Goal: Information Seeking & Learning: Learn about a topic

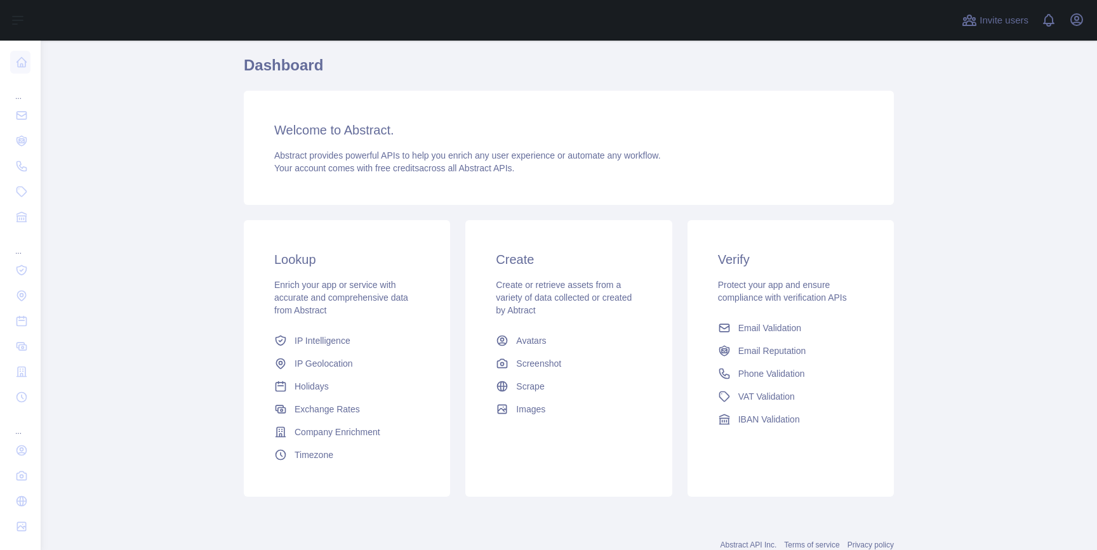
scroll to position [140, 0]
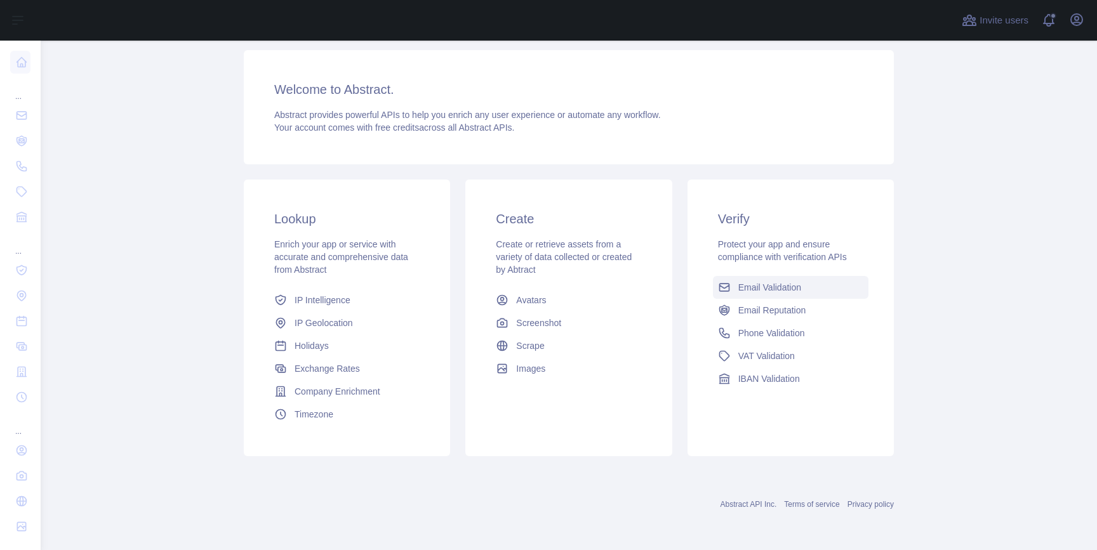
click at [790, 288] on span "Email Validation" at bounding box center [769, 287] width 63 height 13
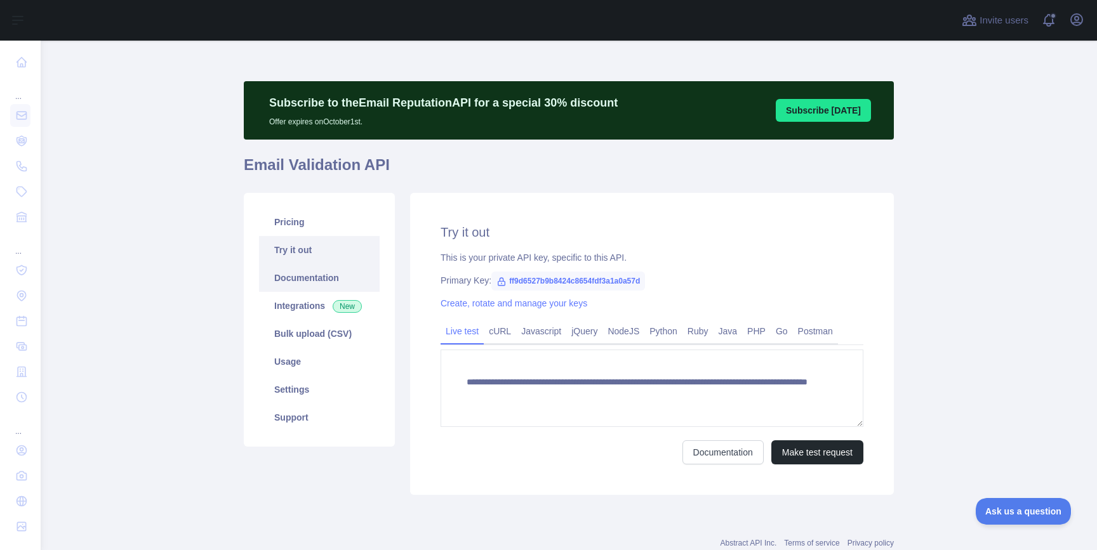
click at [326, 280] on link "Documentation" at bounding box center [319, 278] width 121 height 28
click at [303, 366] on link "Usage" at bounding box center [319, 362] width 121 height 28
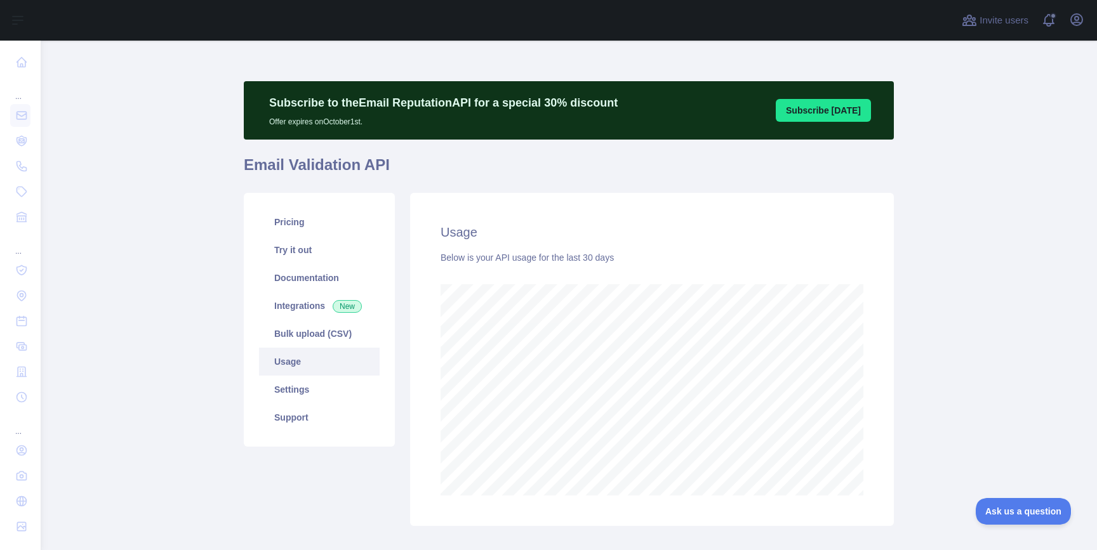
scroll to position [510, 1056]
click at [291, 251] on link "Try it out" at bounding box center [319, 250] width 121 height 28
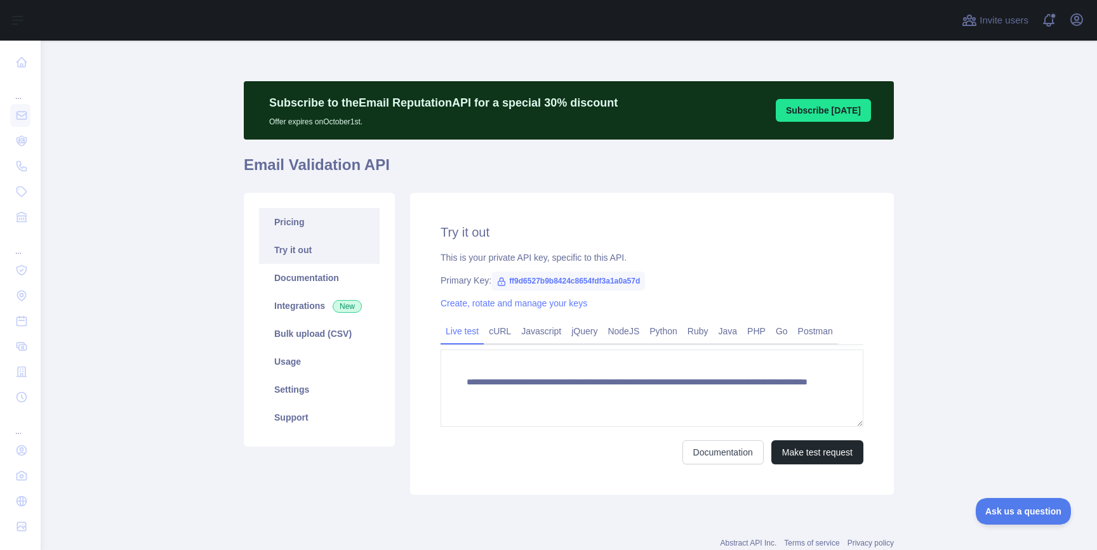
click at [296, 222] on link "Pricing" at bounding box center [319, 222] width 121 height 28
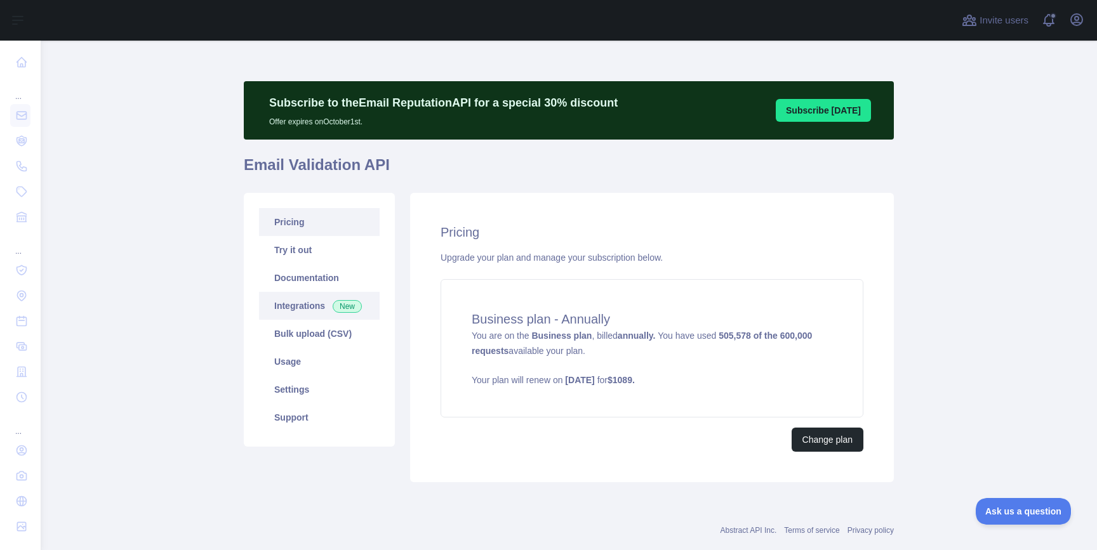
click at [296, 307] on link "Integrations New" at bounding box center [319, 306] width 121 height 28
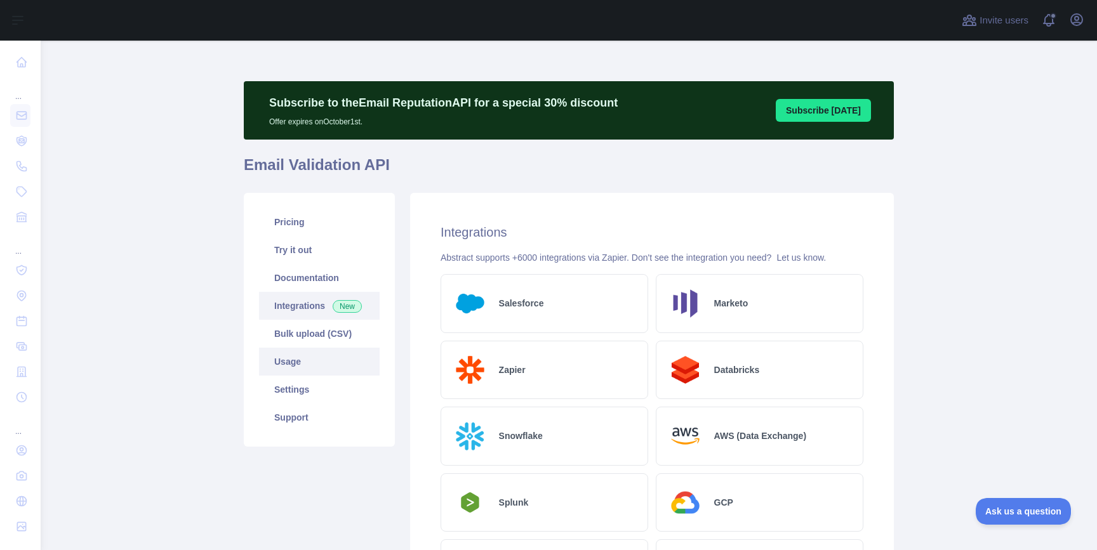
click at [312, 357] on link "Usage" at bounding box center [319, 362] width 121 height 28
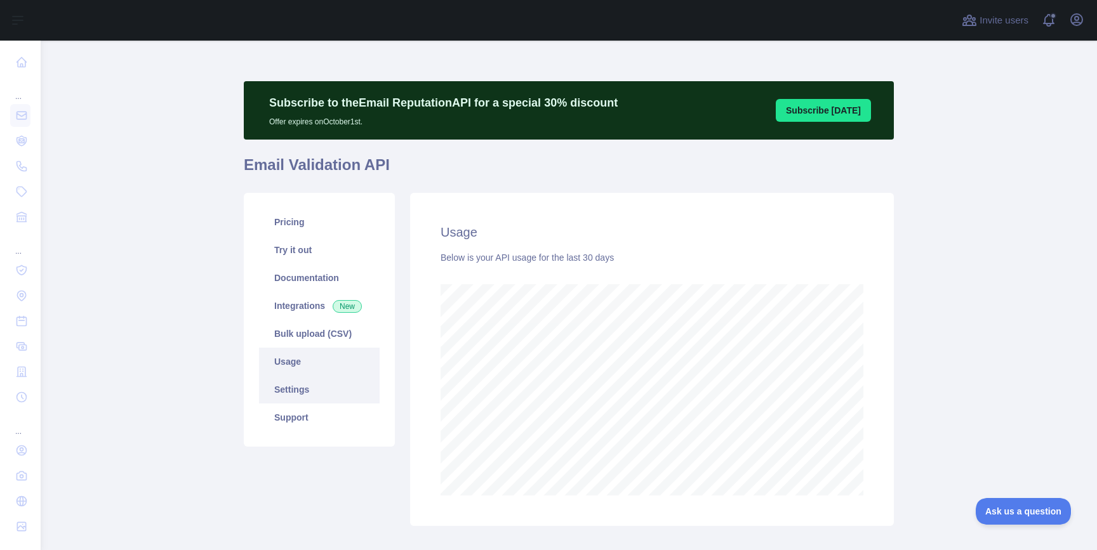
scroll to position [510, 1056]
click at [301, 392] on link "Settings" at bounding box center [319, 390] width 121 height 28
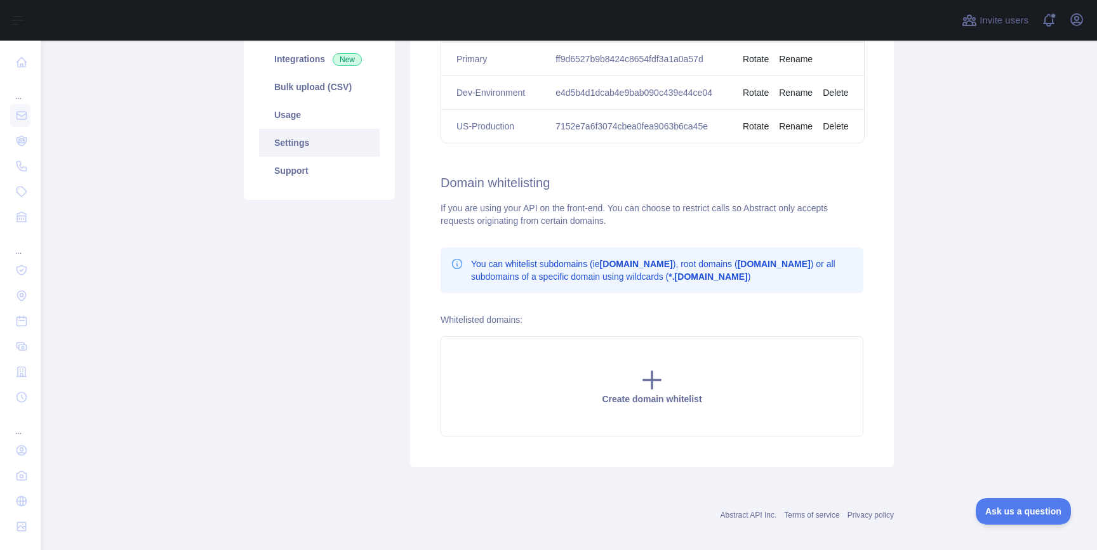
scroll to position [243, 0]
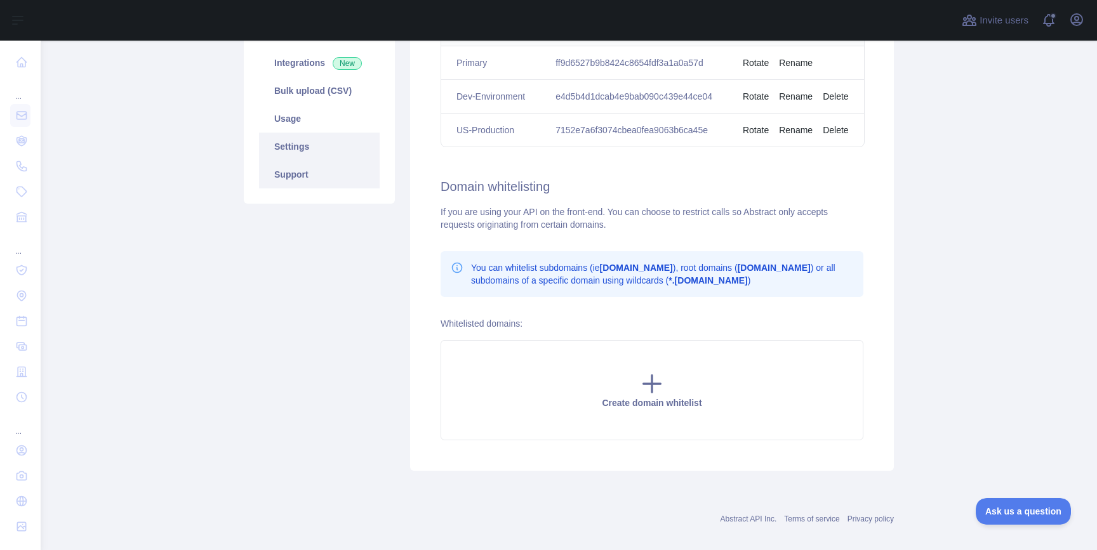
click at [313, 181] on link "Support" at bounding box center [319, 175] width 121 height 28
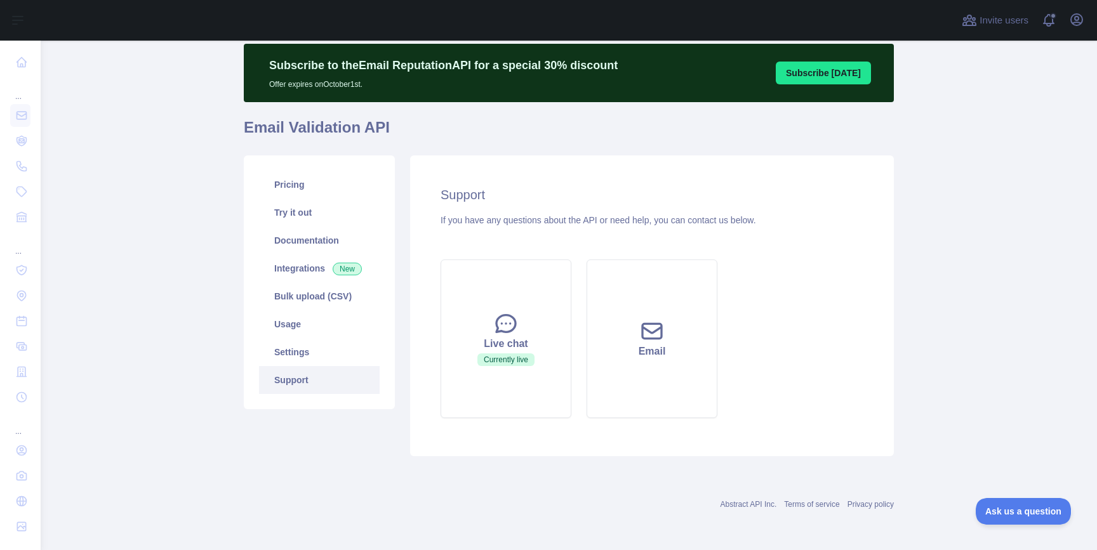
scroll to position [37, 0]
click at [525, 343] on div "Live chat" at bounding box center [505, 343] width 99 height 15
click at [510, 350] on div "Live chat" at bounding box center [505, 343] width 99 height 15
click at [555, 370] on button "Live chat Currently live" at bounding box center [505, 339] width 131 height 159
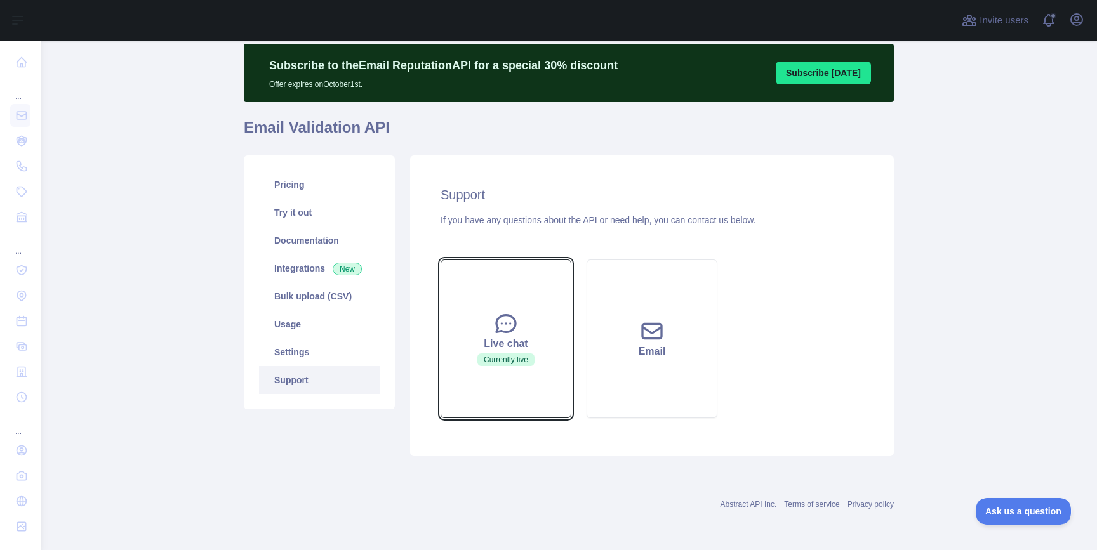
click at [540, 363] on button "Live chat Currently live" at bounding box center [505, 339] width 131 height 159
click at [519, 332] on button "Live chat Currently live" at bounding box center [505, 339] width 131 height 159
drag, startPoint x: 519, startPoint y: 332, endPoint x: 501, endPoint y: 319, distance: 22.4
click at [501, 319] on button "Live chat Currently live" at bounding box center [505, 339] width 131 height 159
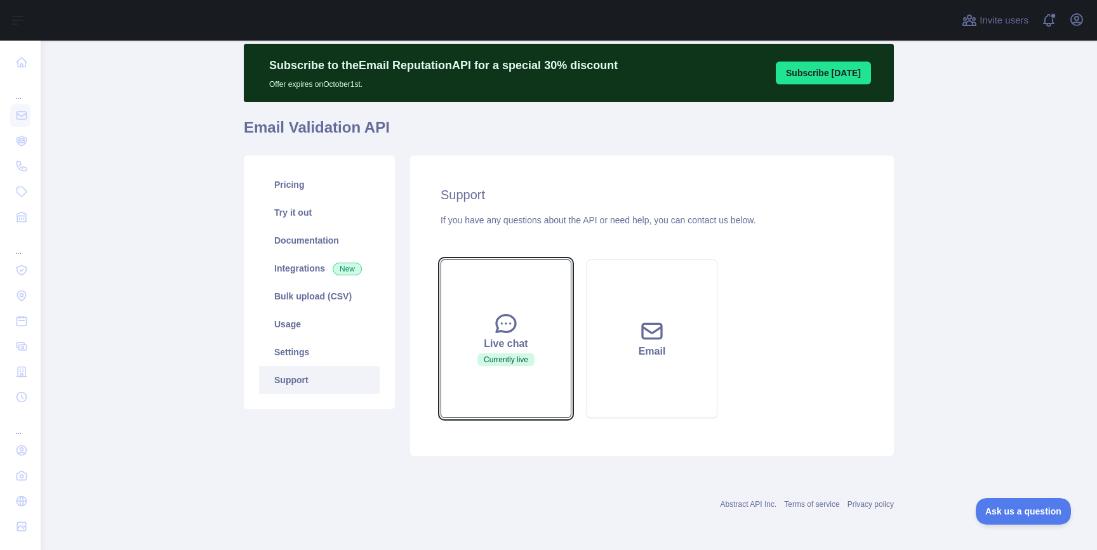
click at [501, 319] on icon at bounding box center [505, 323] width 25 height 25
click at [736, 76] on div "Subscribe to the Email Reputation API for a special 30 % discount Offer expires…" at bounding box center [569, 73] width 650 height 58
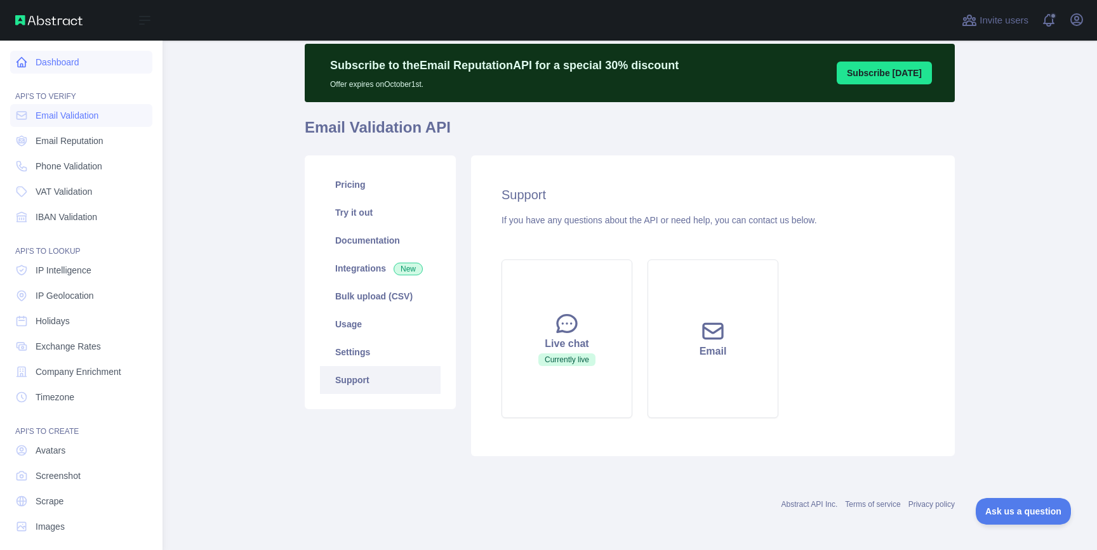
click at [21, 63] on icon at bounding box center [21, 62] width 13 height 13
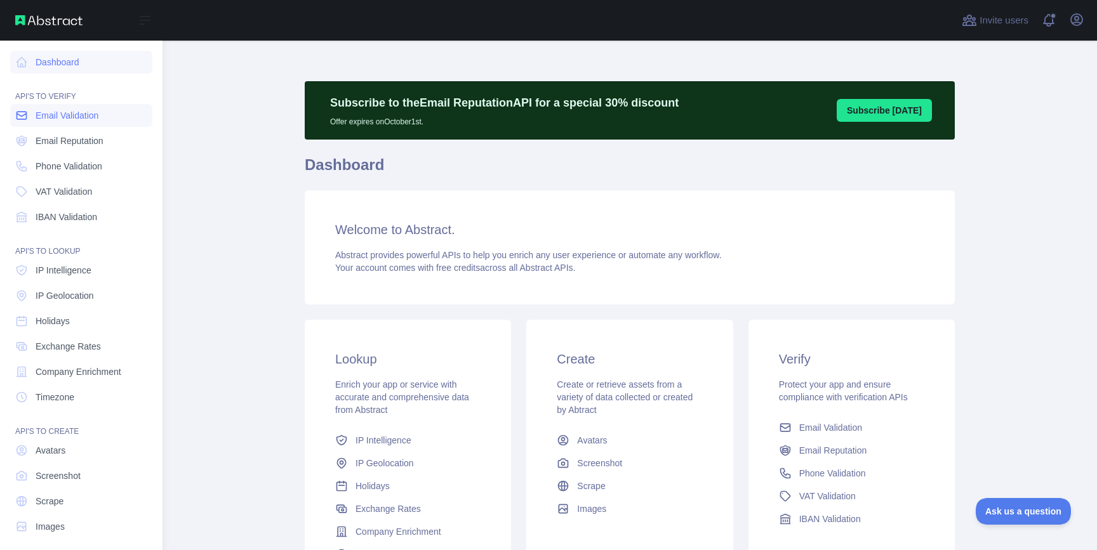
click at [69, 122] on link "Email Validation" at bounding box center [81, 115] width 142 height 23
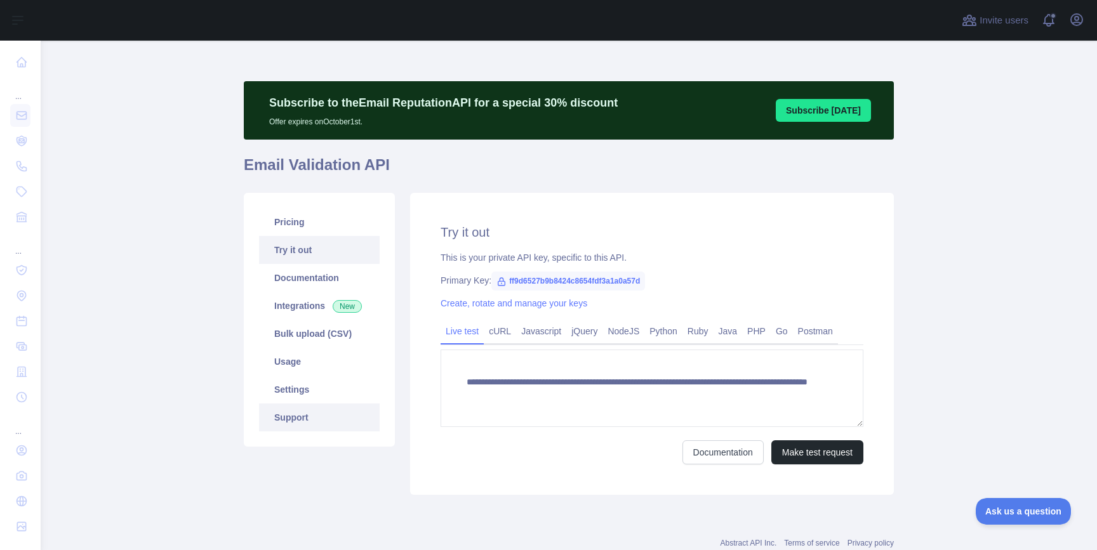
click at [301, 416] on link "Support" at bounding box center [319, 418] width 121 height 28
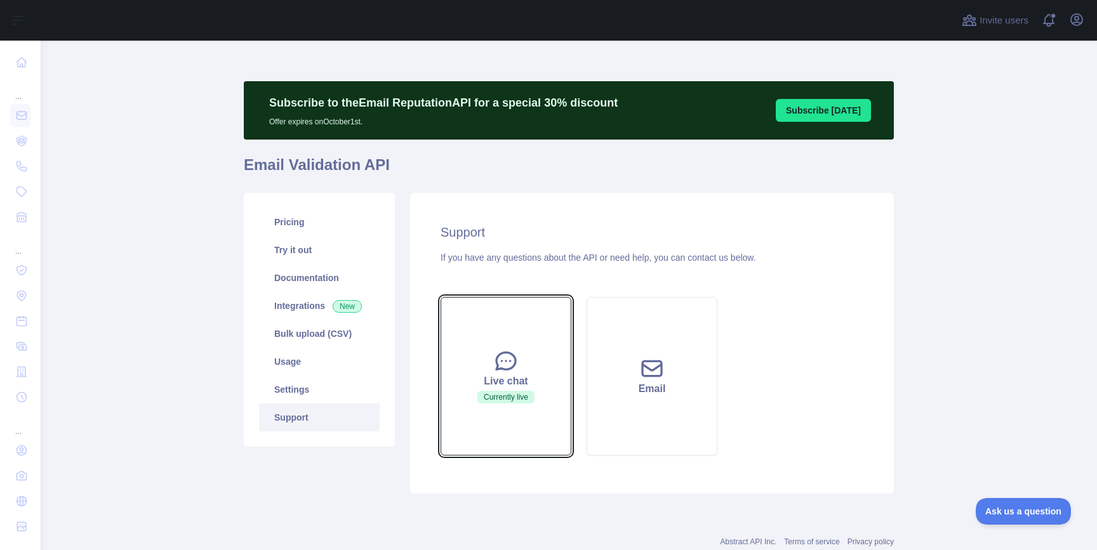
click at [540, 356] on button "Live chat Currently live" at bounding box center [505, 376] width 131 height 159
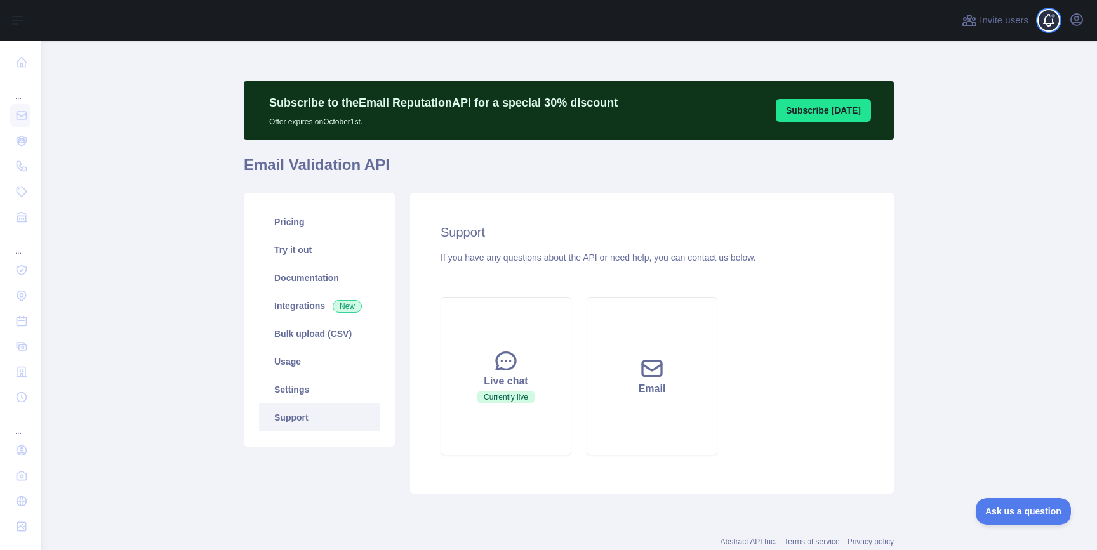
click at [1049, 14] on span at bounding box center [1053, 20] width 25 height 41
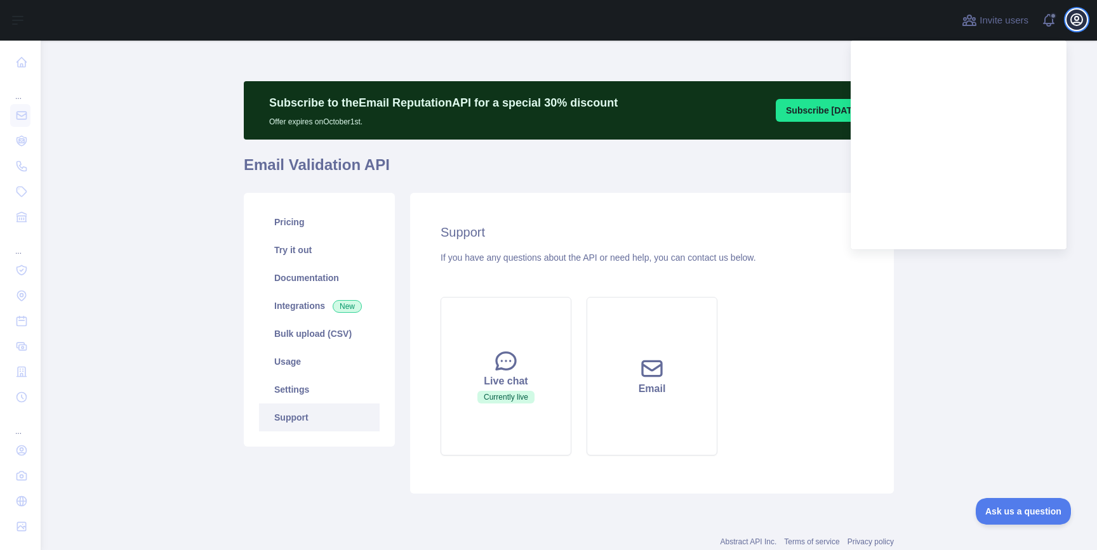
click at [1082, 22] on icon "button" at bounding box center [1076, 19] width 11 height 11
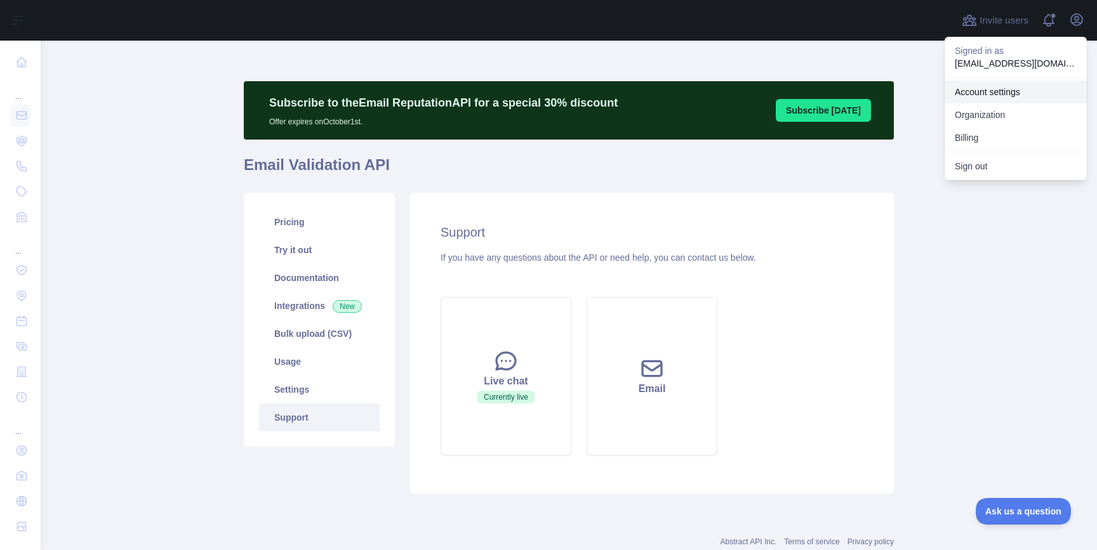
click at [1014, 92] on link "Account settings" at bounding box center [1015, 92] width 142 height 23
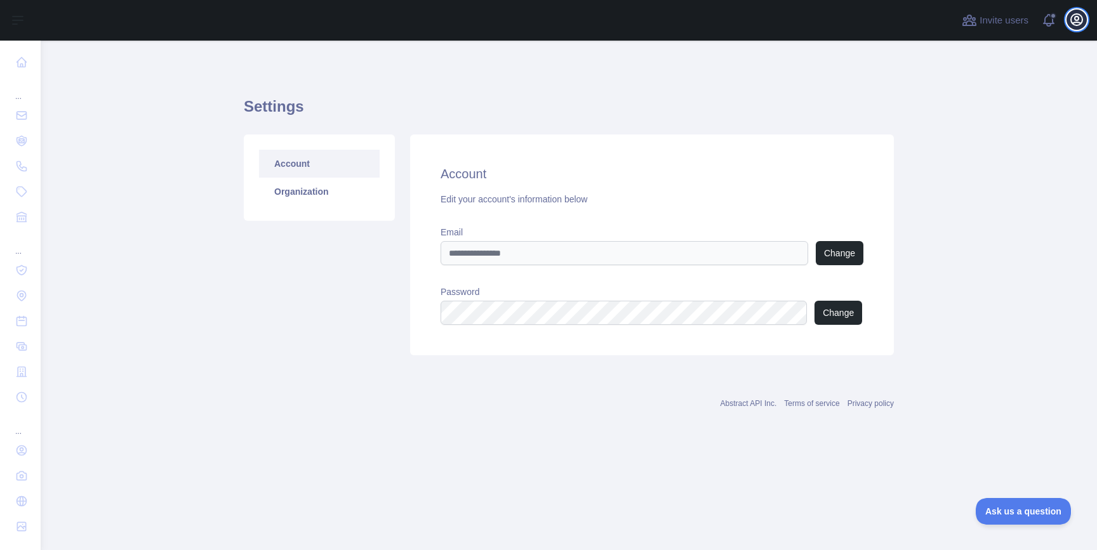
click at [1083, 17] on icon "button" at bounding box center [1076, 19] width 15 height 15
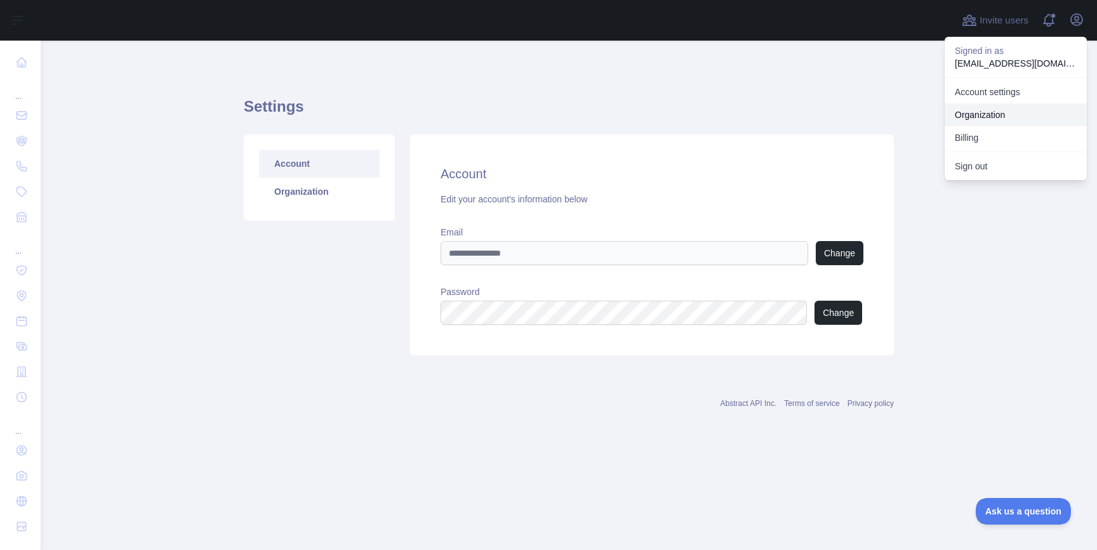
click at [991, 112] on link "Organization" at bounding box center [1015, 114] width 142 height 23
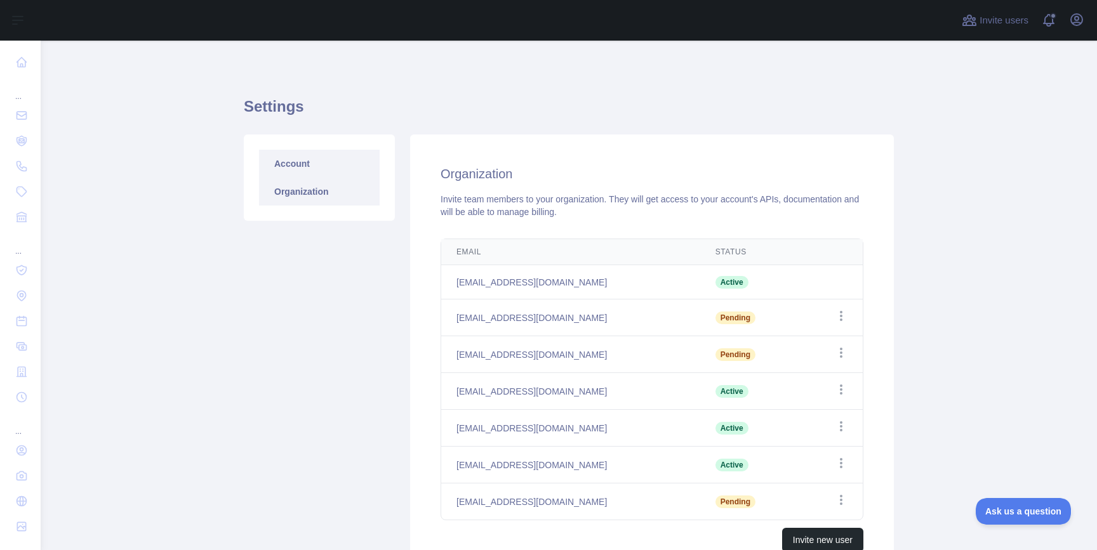
click at [305, 167] on link "Account" at bounding box center [319, 164] width 121 height 28
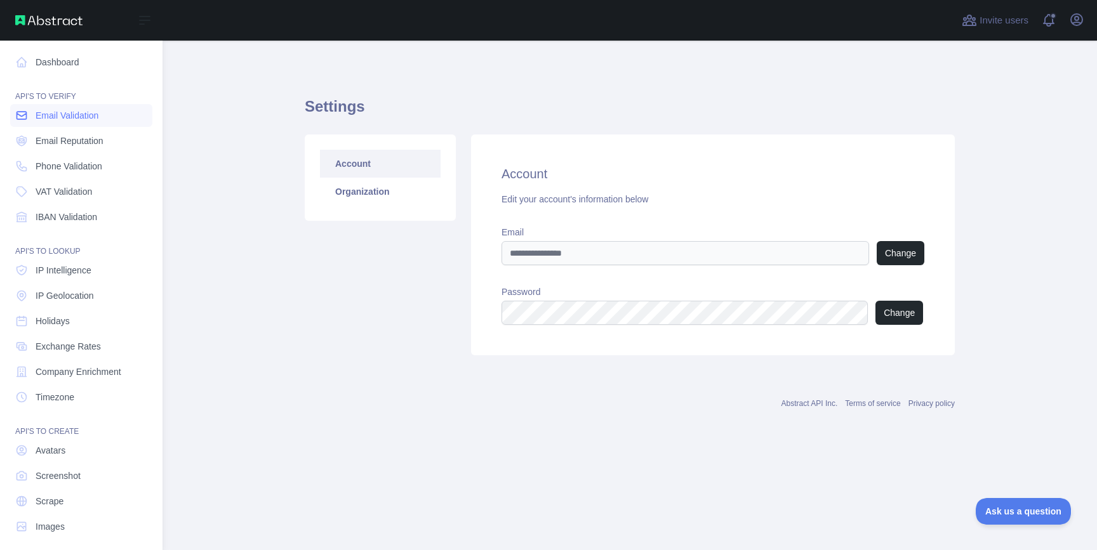
click at [28, 117] on link "Email Validation" at bounding box center [81, 115] width 142 height 23
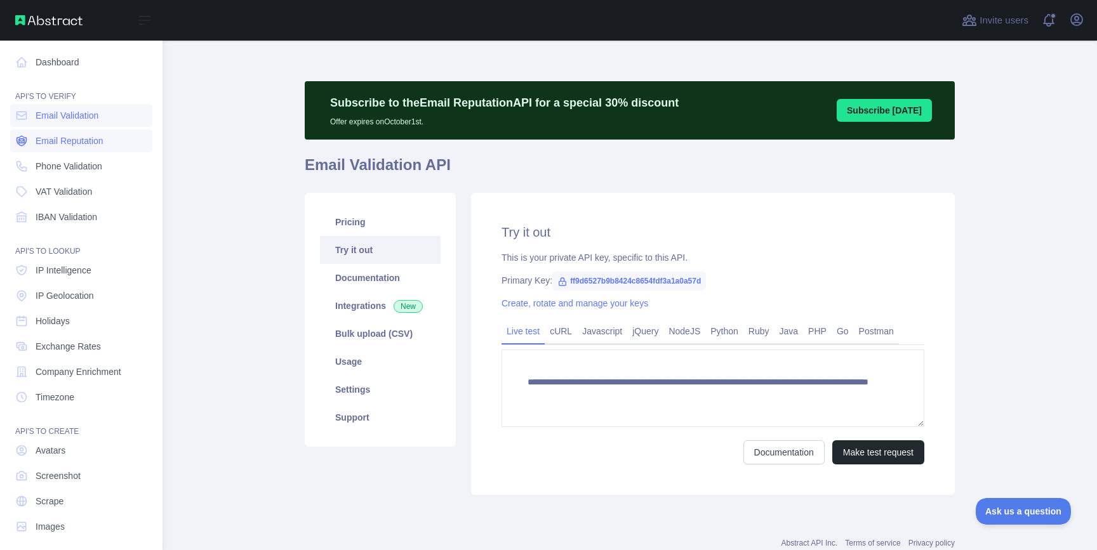
click at [81, 142] on span "Email Reputation" at bounding box center [70, 141] width 68 height 13
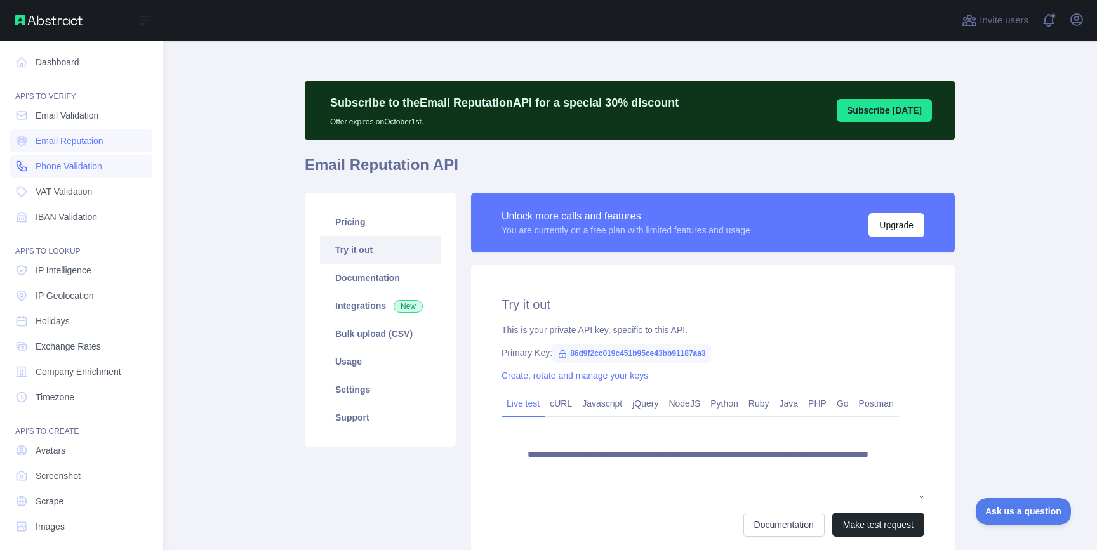
click at [72, 169] on span "Phone Validation" at bounding box center [69, 166] width 67 height 13
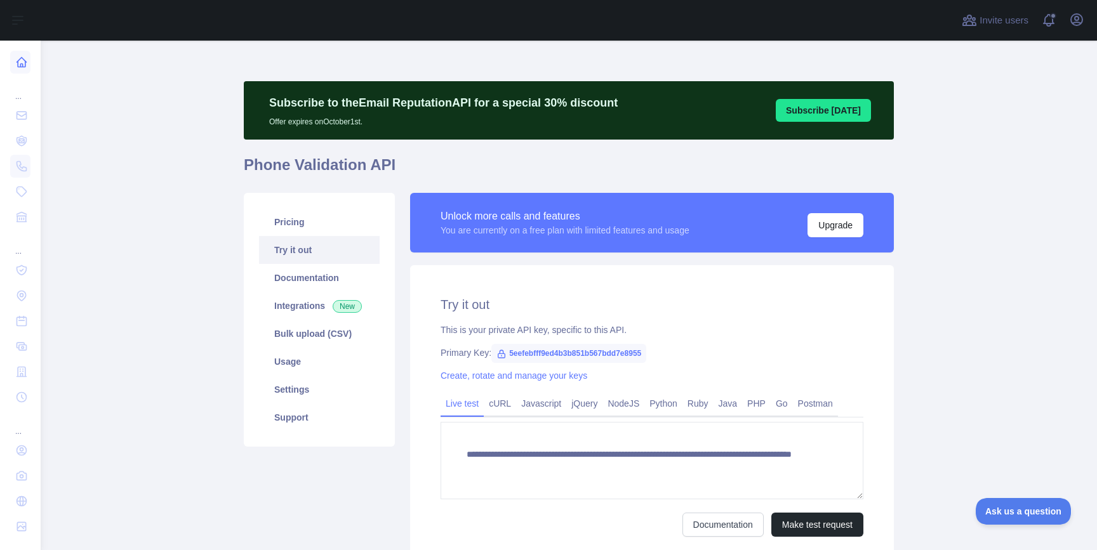
click at [23, 65] on icon at bounding box center [21, 62] width 13 height 13
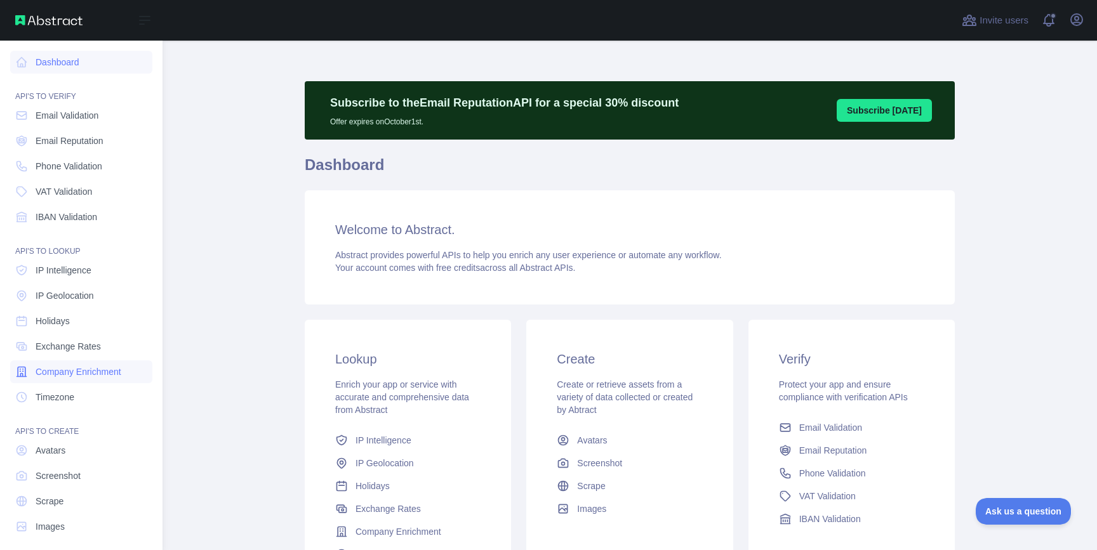
scroll to position [8, 0]
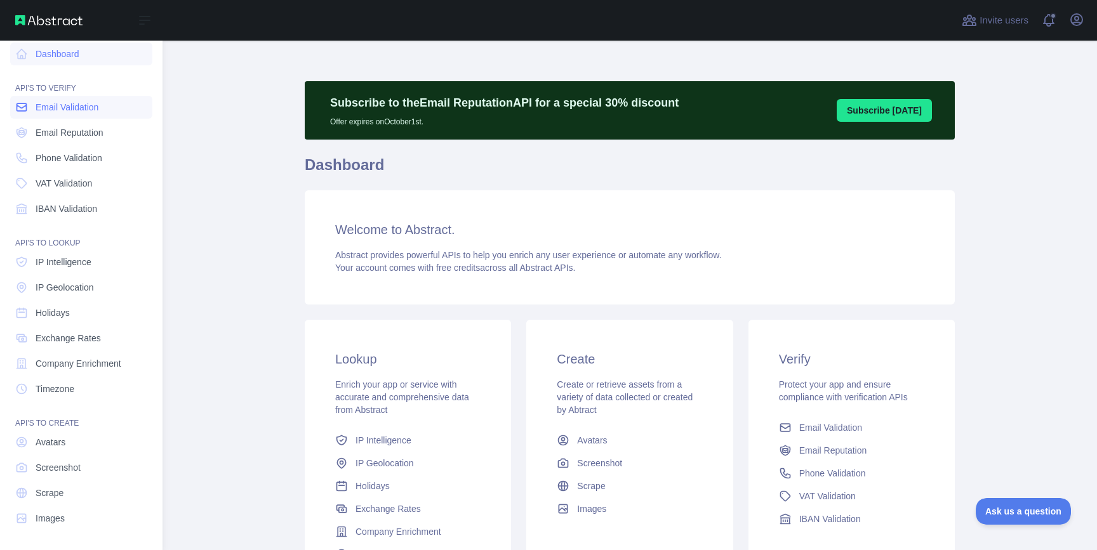
click at [78, 111] on span "Email Validation" at bounding box center [67, 107] width 63 height 13
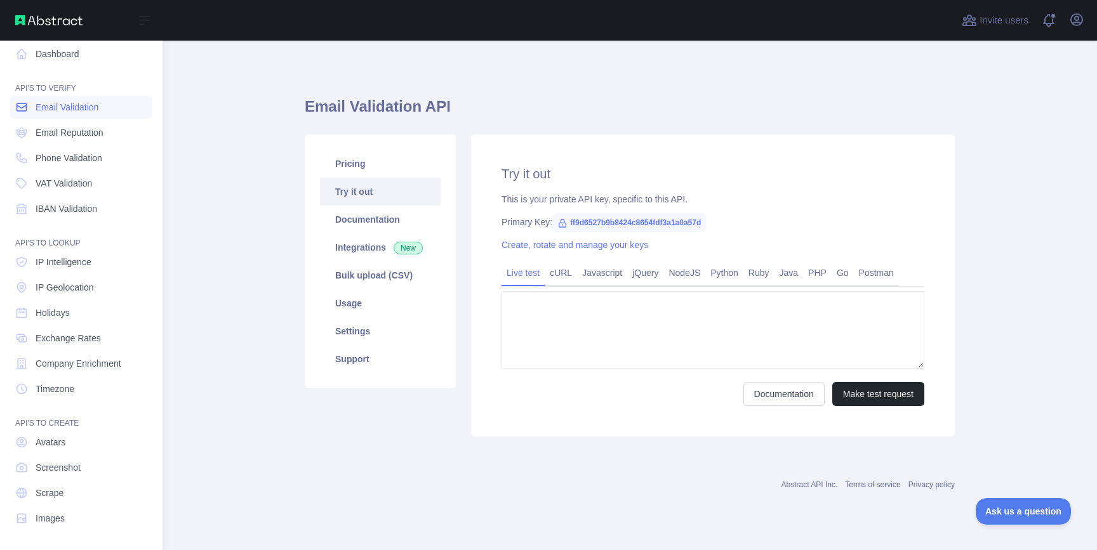
type textarea "**********"
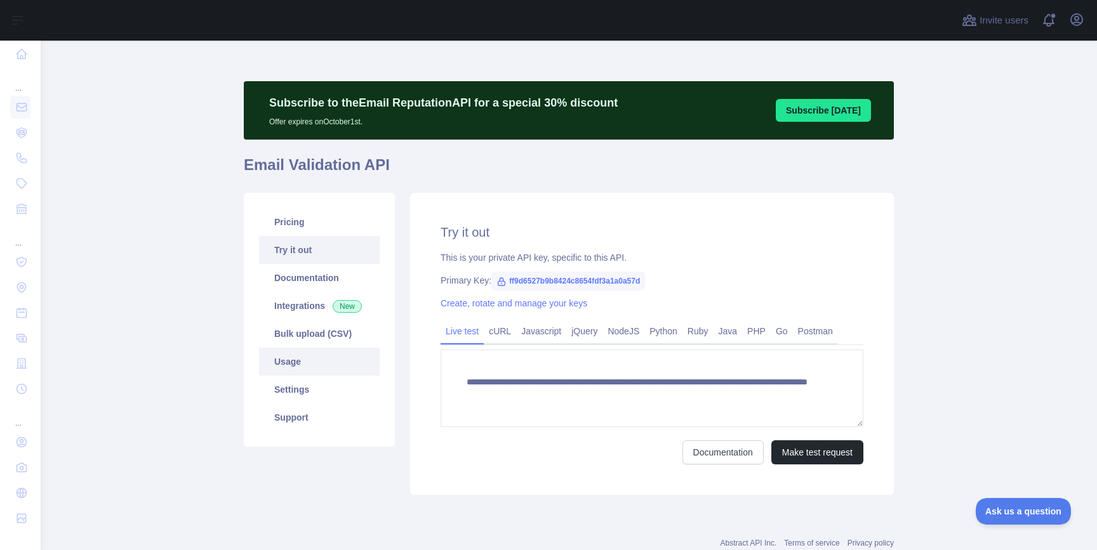
click at [297, 364] on link "Usage" at bounding box center [319, 362] width 121 height 28
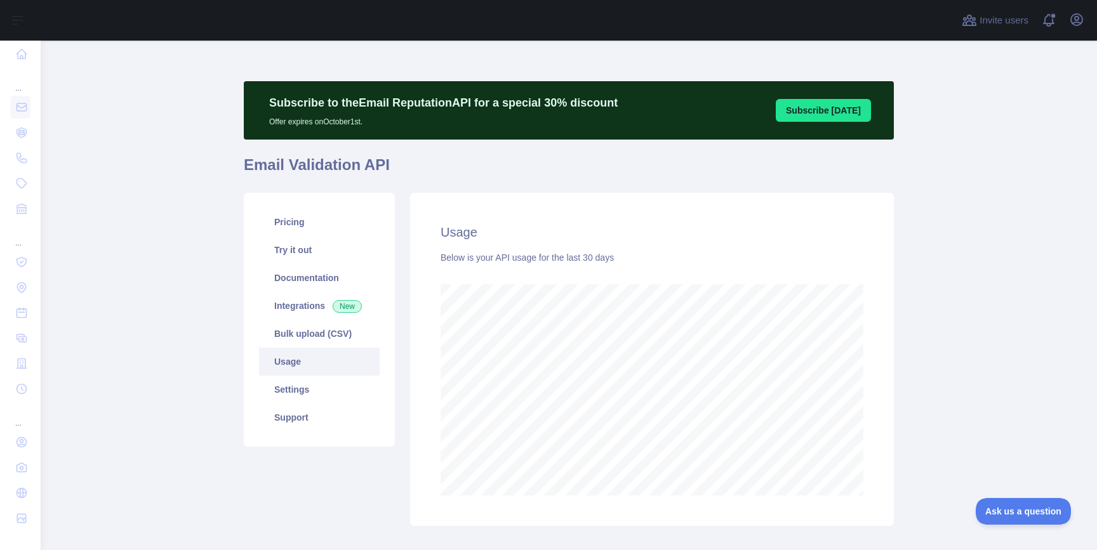
scroll to position [510, 1056]
click at [306, 392] on link "Settings" at bounding box center [319, 390] width 121 height 28
